Goal: Task Accomplishment & Management: Manage account settings

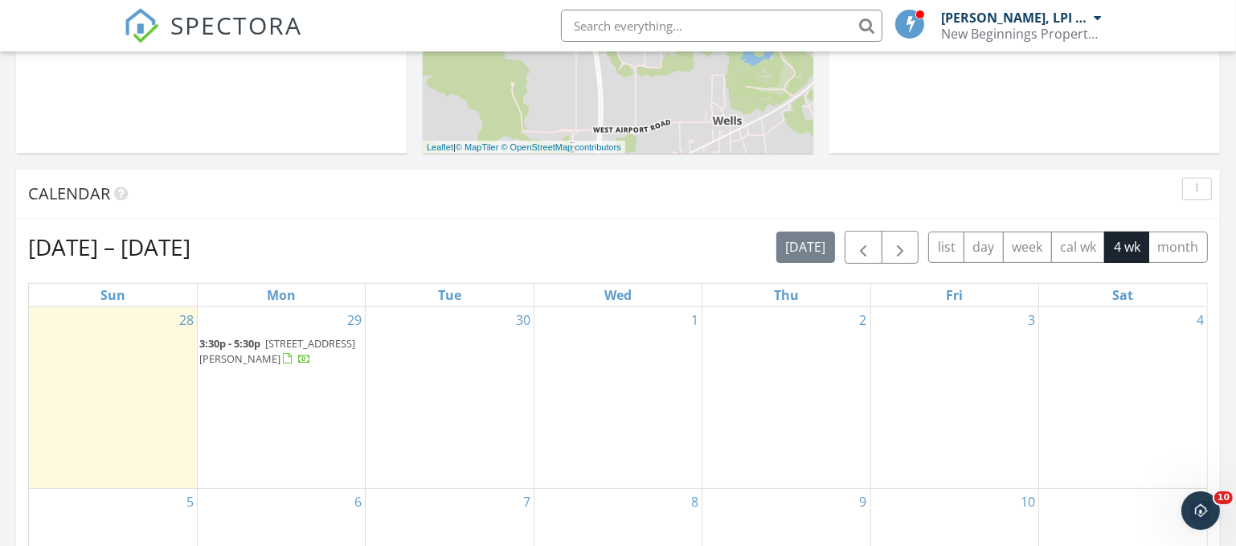
scroll to position [538, 0]
click at [269, 359] on span "[STREET_ADDRESS][PERSON_NAME]" at bounding box center [277, 351] width 156 height 30
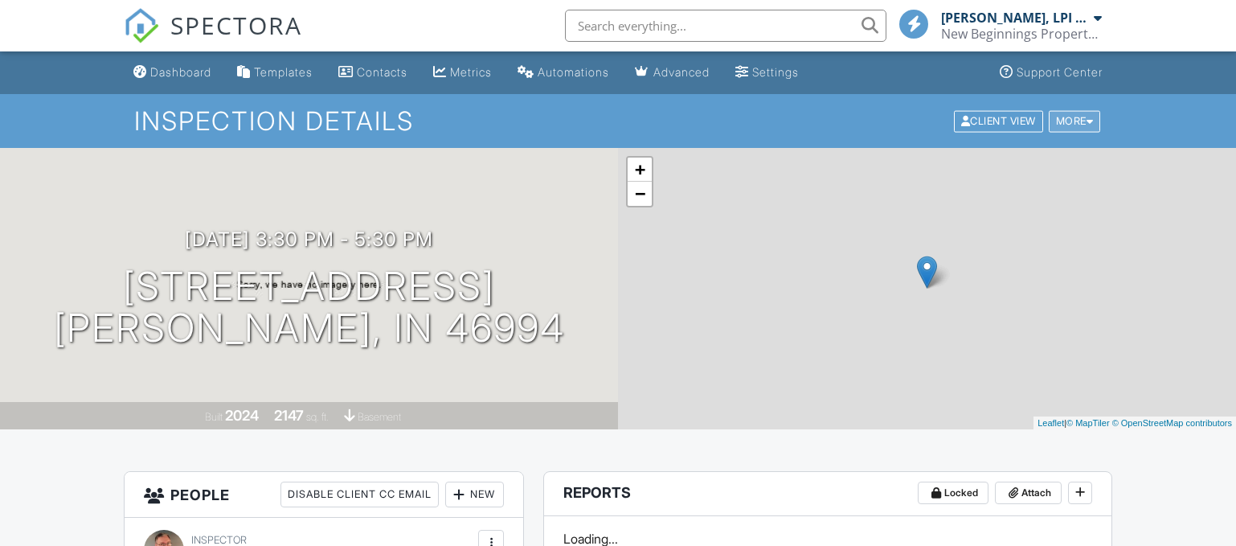
click at [1072, 129] on div "More" at bounding box center [1075, 121] width 52 height 22
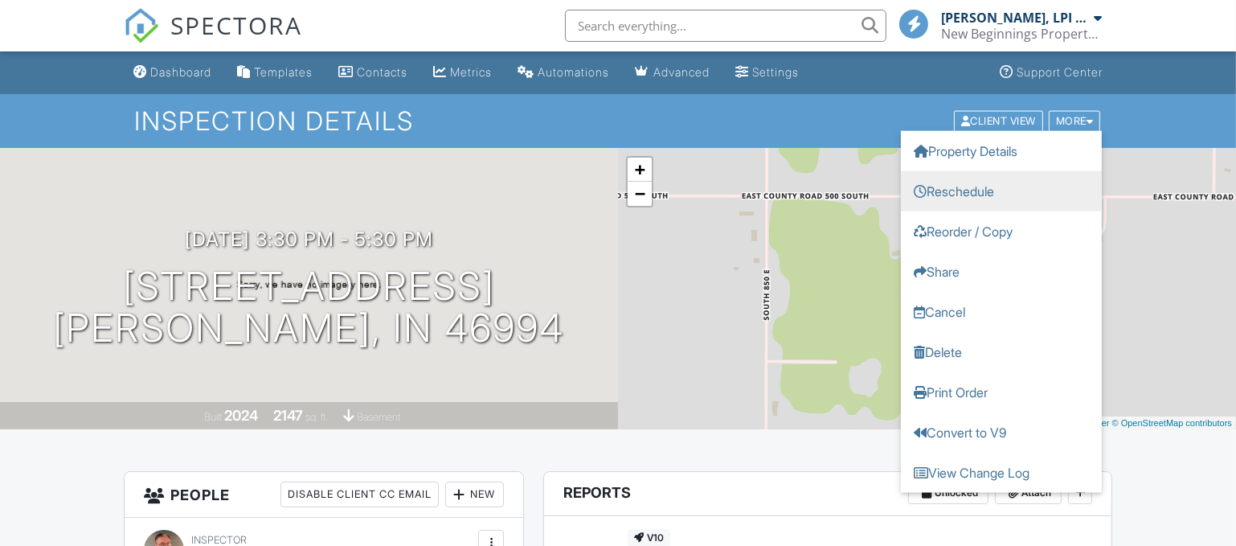
click at [967, 190] on link "Reschedule" at bounding box center [1001, 190] width 201 height 40
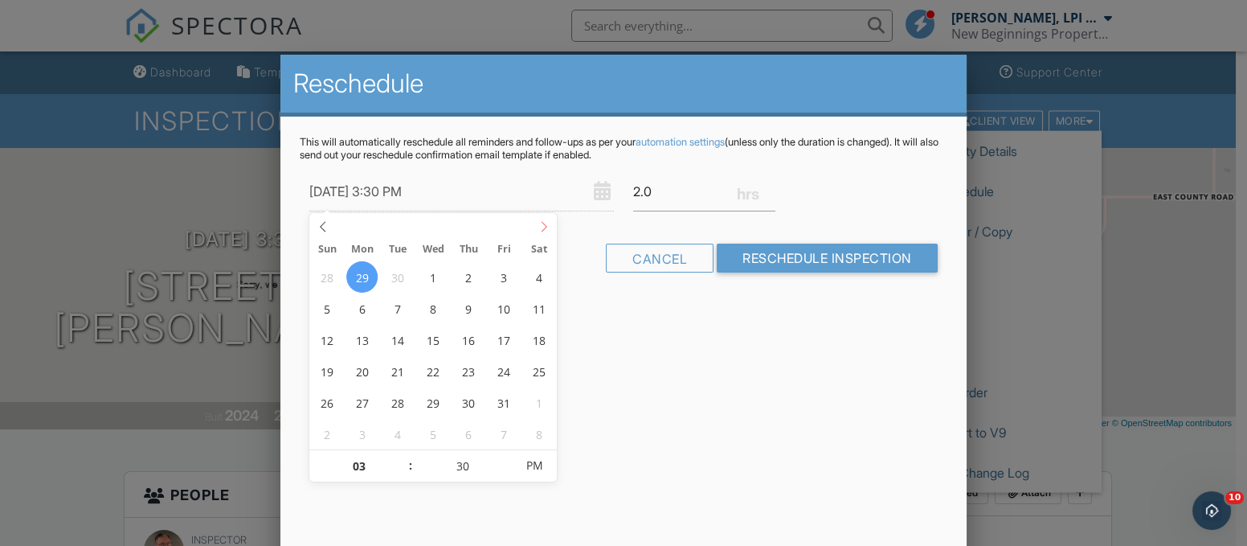
click at [544, 226] on icon at bounding box center [543, 226] width 11 height 11
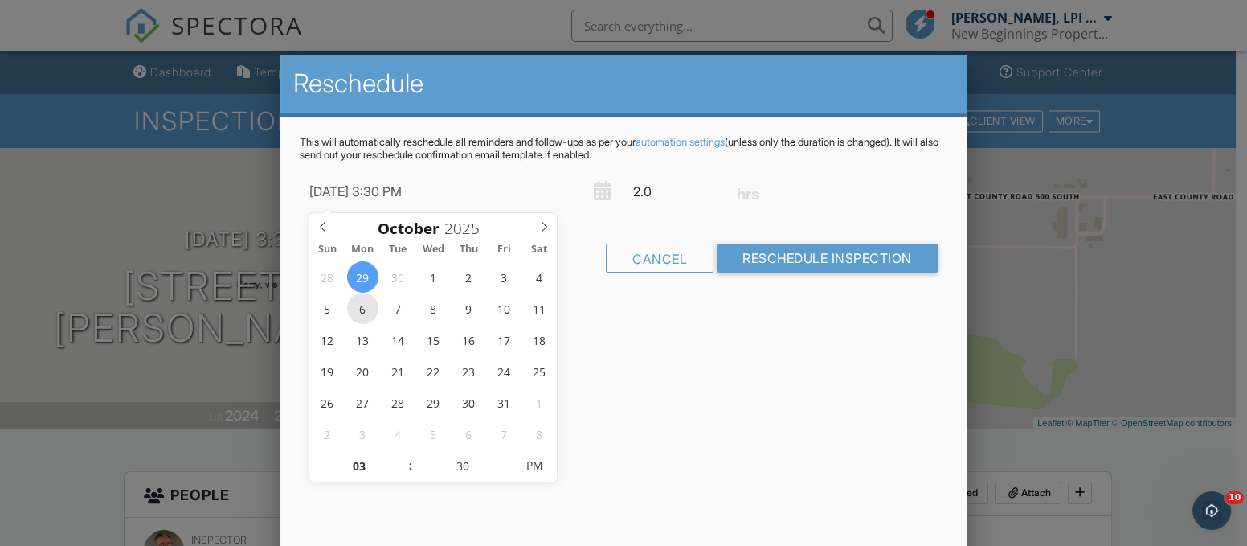
type input "10/06/2025 3:30 PM"
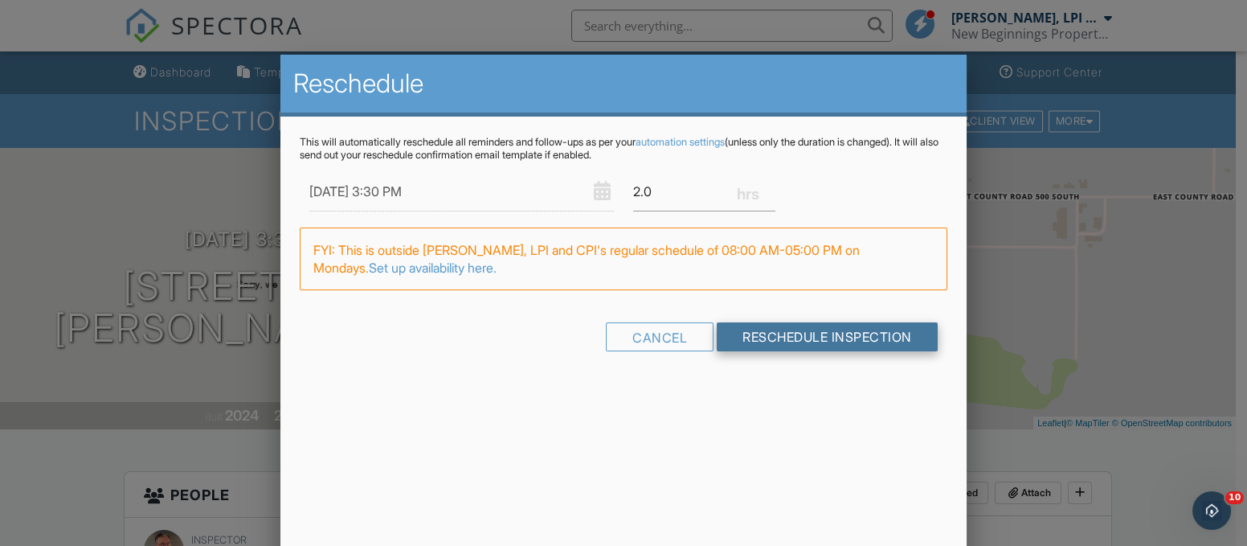
click at [757, 331] on input "Reschedule Inspection" at bounding box center [827, 336] width 221 height 29
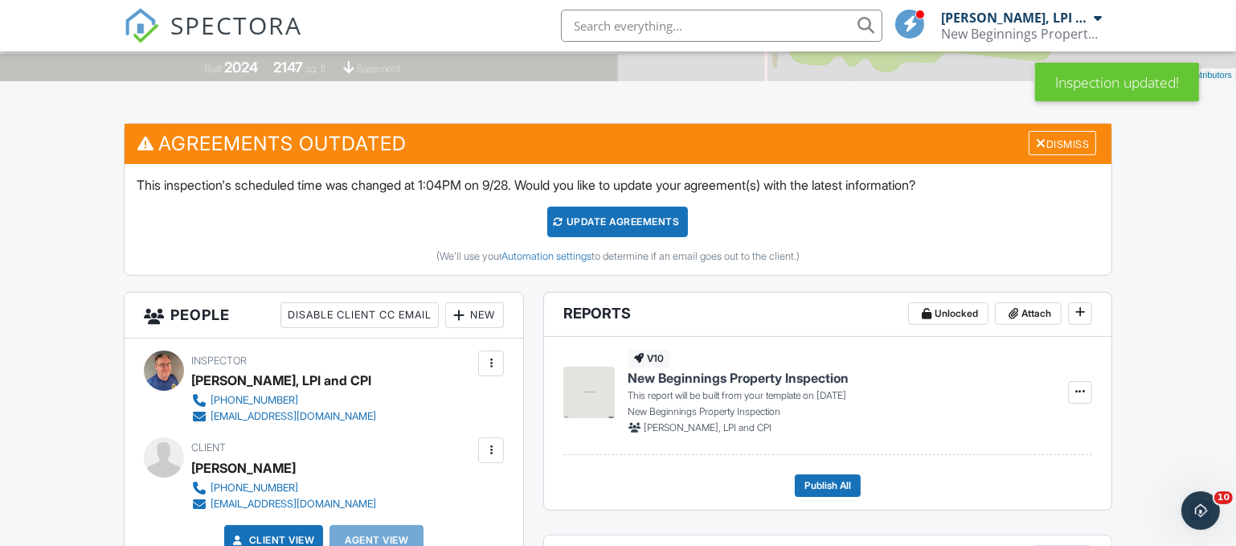
click at [649, 220] on div "Update Agreements" at bounding box center [617, 222] width 141 height 31
